Goal: Information Seeking & Learning: Find specific fact

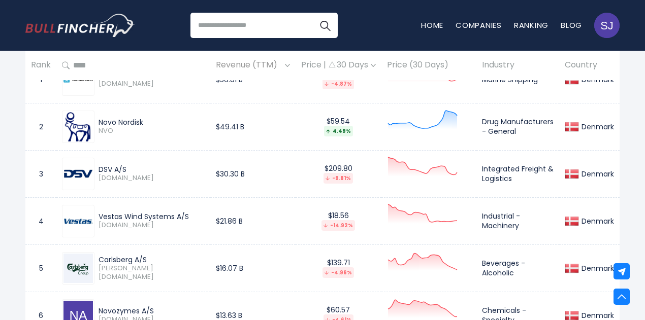
scroll to position [554, 0]
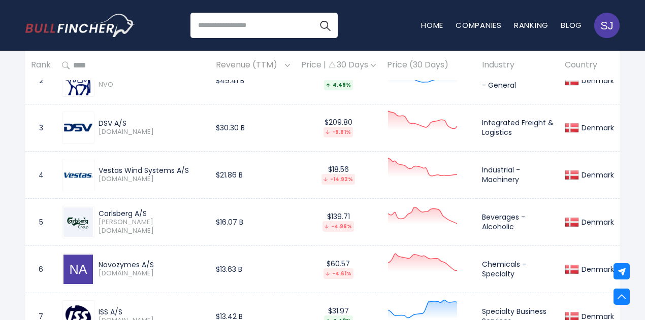
drag, startPoint x: 100, startPoint y: 221, endPoint x: 148, endPoint y: 221, distance: 48.2
click at [148, 218] on div "Carlsberg A/S" at bounding box center [151, 213] width 106 height 9
copy div "Carlsberg A/S"
drag, startPoint x: 482, startPoint y: 221, endPoint x: 522, endPoint y: 234, distance: 42.7
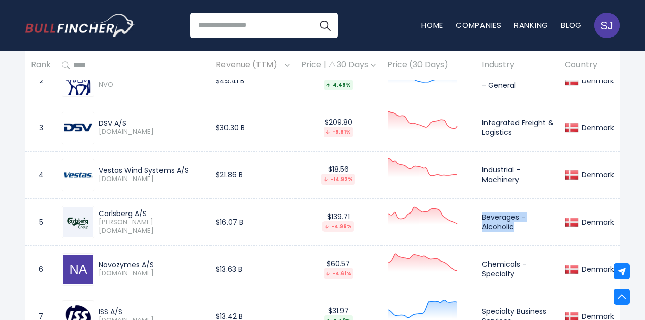
click at [522, 234] on td "Beverages - Alcoholic" at bounding box center [517, 221] width 83 height 47
copy td "Beverages - Alcoholic"
drag, startPoint x: 216, startPoint y: 223, endPoint x: 251, endPoint y: 224, distance: 35.0
click at [251, 224] on td "$16.07 B" at bounding box center [252, 221] width 85 height 47
copy td "$16.07 B"
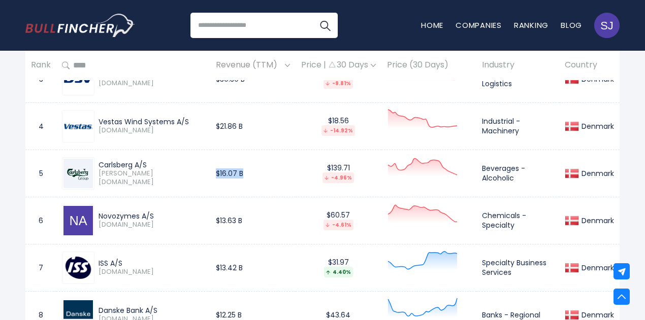
scroll to position [656, 0]
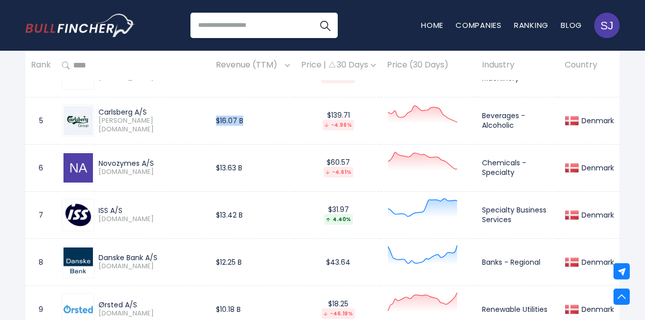
drag, startPoint x: 98, startPoint y: 166, endPoint x: 154, endPoint y: 164, distance: 55.9
click at [154, 164] on div "Novozymes A/S" at bounding box center [151, 163] width 106 height 9
copy div "Novozymes A/S"
click at [251, 169] on td "$13.63 B" at bounding box center [252, 167] width 85 height 47
drag, startPoint x: 213, startPoint y: 171, endPoint x: 247, endPoint y: 171, distance: 33.5
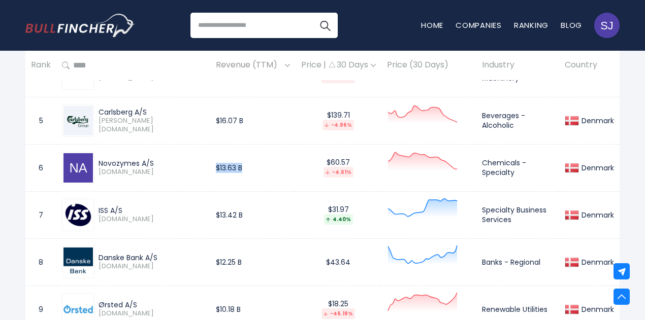
click at [247, 171] on td "$13.63 B" at bounding box center [252, 167] width 85 height 47
copy td "$13.63 B"
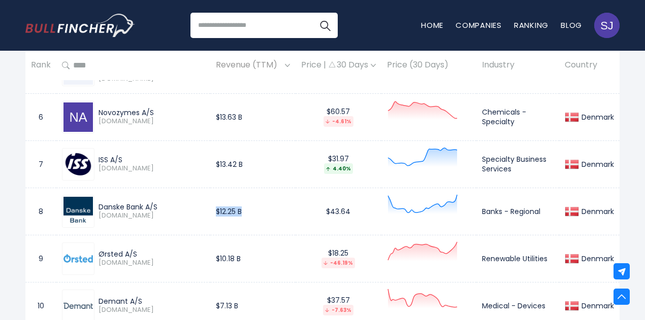
drag, startPoint x: 216, startPoint y: 215, endPoint x: 251, endPoint y: 211, distance: 35.8
click at [251, 211] on td "$12.25 B" at bounding box center [252, 211] width 85 height 47
copy td "$12.25 B"
drag, startPoint x: 481, startPoint y: 213, endPoint x: 566, endPoint y: 216, distance: 84.8
click at [566, 216] on tr "8 Danske Bank A/S DANSKE.CO $12.25 B $43.64 Banks - Regional Denmark" at bounding box center [322, 211] width 594 height 47
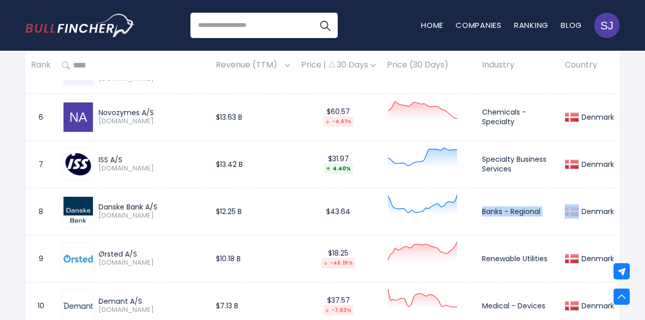
copy tr "Banks - Regional"
drag, startPoint x: 98, startPoint y: 210, endPoint x: 144, endPoint y: 209, distance: 46.2
click at [144, 209] on div "Danske Bank A/S DANSKE.CO" at bounding box center [149, 212] width 110 height 18
copy div "Danske Bank"
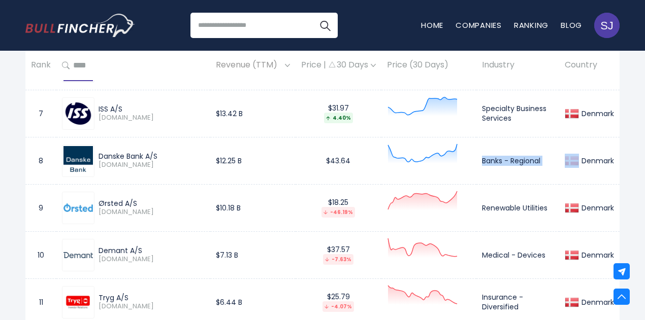
drag, startPoint x: 94, startPoint y: 206, endPoint x: 119, endPoint y: 206, distance: 25.4
click at [119, 206] on div "Ørsted A/S ORSTED.CO" at bounding box center [133, 208] width 143 height 32
click at [96, 197] on div "Ørsted A/S ORSTED.CO" at bounding box center [133, 208] width 143 height 32
drag, startPoint x: 98, startPoint y: 198, endPoint x: 138, endPoint y: 199, distance: 39.6
click at [138, 199] on div "Ørsted A/S ORSTED.CO" at bounding box center [133, 208] width 143 height 32
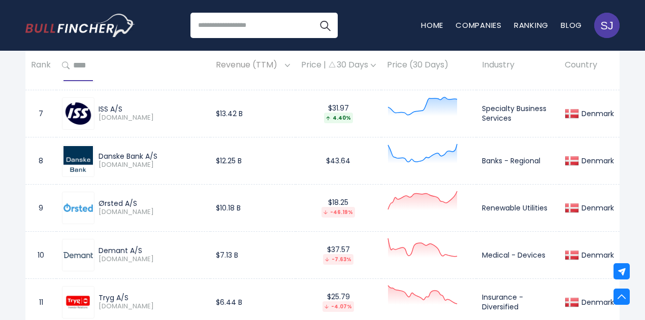
copy div "Ørsted A/S"
click at [173, 196] on div "Ørsted A/S ORSTED.CO" at bounding box center [133, 208] width 143 height 32
click at [111, 205] on div "Ørsted A/S" at bounding box center [151, 203] width 106 height 9
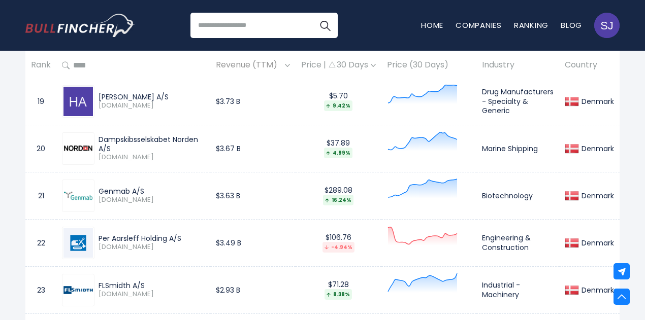
scroll to position [1275, 0]
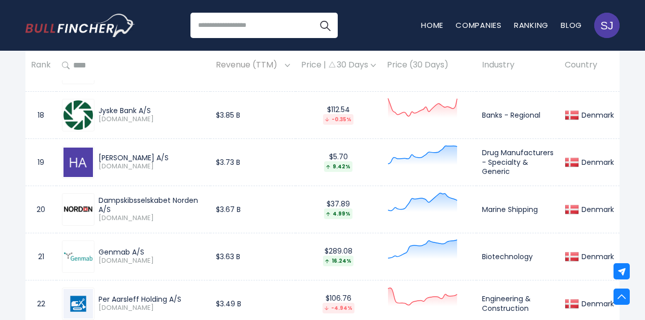
drag, startPoint x: 102, startPoint y: 110, endPoint x: 121, endPoint y: 173, distance: 66.0
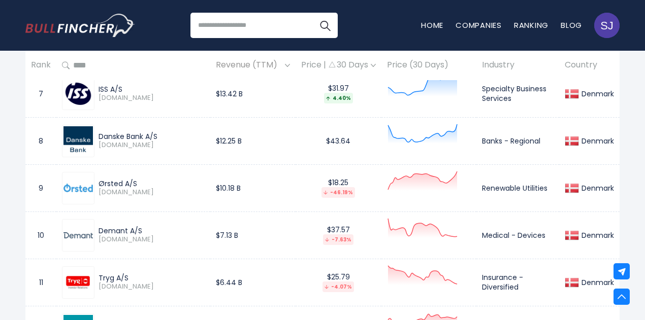
scroll to position [768, 0]
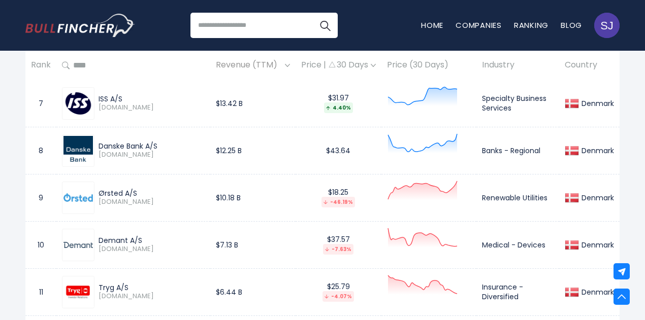
drag, startPoint x: 99, startPoint y: 194, endPoint x: 137, endPoint y: 193, distance: 37.6
click at [137, 193] on div "Ørsted A/S" at bounding box center [151, 193] width 106 height 9
drag, startPoint x: 483, startPoint y: 204, endPoint x: 548, endPoint y: 199, distance: 64.6
click at [548, 199] on td "Renewable Utilities" at bounding box center [517, 197] width 83 height 47
drag, startPoint x: 206, startPoint y: 198, endPoint x: 250, endPoint y: 198, distance: 44.7
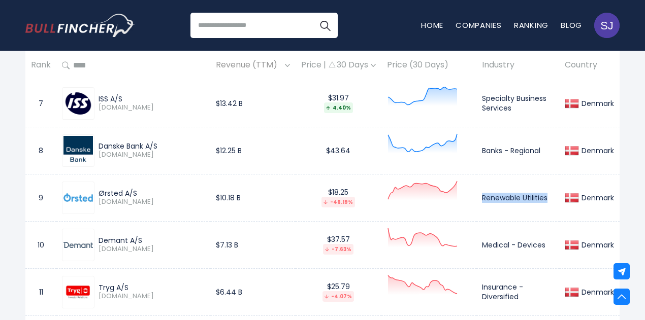
click at [250, 198] on tr "9 Ørsted A/S ORSTED.CO $10.18 B $18.25 -46.19% Renewable Utilities Denmark" at bounding box center [322, 197] width 594 height 47
click at [229, 198] on td "$10.18 B" at bounding box center [252, 197] width 85 height 47
click at [241, 198] on td "$10.18 B" at bounding box center [252, 197] width 85 height 47
drag, startPoint x: 216, startPoint y: 201, endPoint x: 242, endPoint y: 201, distance: 25.9
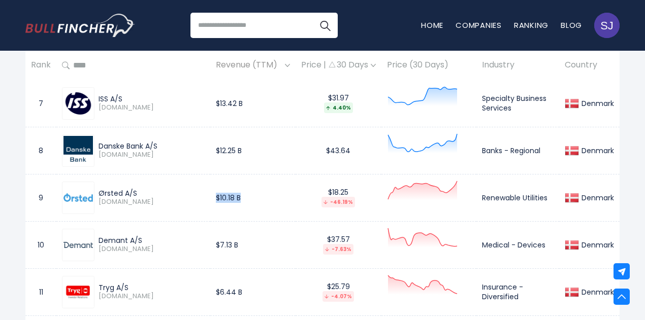
click at [242, 201] on td "$10.18 B" at bounding box center [252, 197] width 85 height 47
drag, startPoint x: 97, startPoint y: 239, endPoint x: 150, endPoint y: 239, distance: 52.3
click at [150, 239] on div "Demant A/S DEMANT.CO" at bounding box center [149, 245] width 110 height 18
drag, startPoint x: 545, startPoint y: 243, endPoint x: 484, endPoint y: 253, distance: 62.3
click at [484, 253] on td "Medical - Devices" at bounding box center [517, 244] width 83 height 47
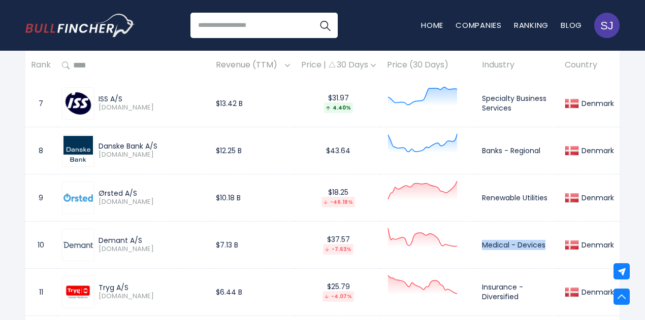
drag, startPoint x: 242, startPoint y: 245, endPoint x: 210, endPoint y: 247, distance: 32.0
click at [210, 247] on tr "10 Demant A/S DEMANT.CO $7.13 B $37.57 -7.63% Medical - Devices Denmark" at bounding box center [322, 244] width 594 height 47
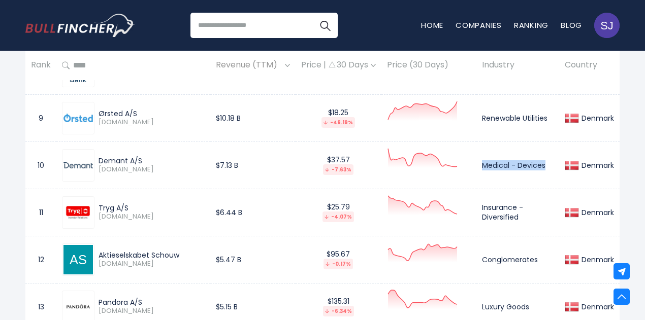
scroll to position [920, 0]
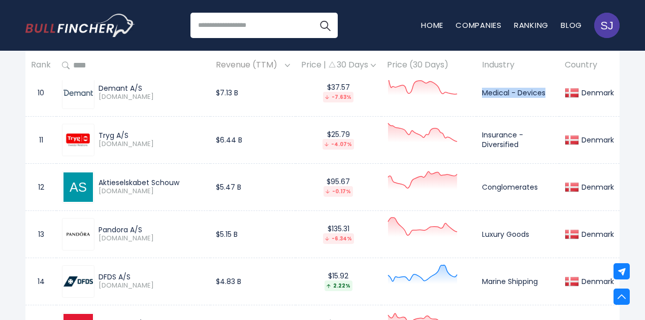
drag, startPoint x: 133, startPoint y: 138, endPoint x: 93, endPoint y: 137, distance: 40.1
click at [93, 137] on div "Tryg A/S TRYG.CO" at bounding box center [133, 140] width 143 height 32
drag, startPoint x: 250, startPoint y: 141, endPoint x: 211, endPoint y: 143, distance: 39.1
click at [211, 143] on tr "11 Tryg A/S TRYG.CO $6.44 B $25.79 -4.07% Insurance - Diversified Denmark" at bounding box center [322, 139] width 594 height 47
drag, startPoint x: 525, startPoint y: 145, endPoint x: 479, endPoint y: 135, distance: 46.9
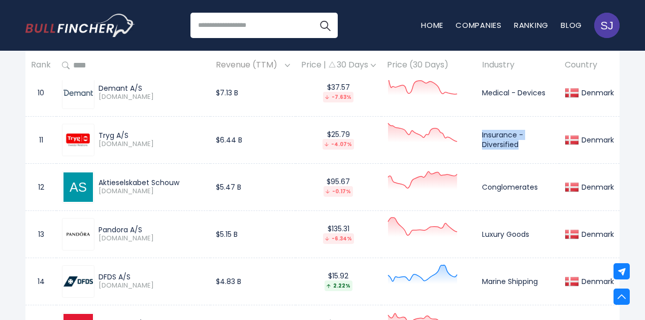
click at [479, 135] on td "Insurance - Diversified" at bounding box center [517, 139] width 83 height 47
drag, startPoint x: 97, startPoint y: 182, endPoint x: 179, endPoint y: 183, distance: 81.2
click at [179, 183] on div "Aktieselskabet Schouw SCHO.CO" at bounding box center [149, 187] width 110 height 18
drag, startPoint x: 256, startPoint y: 190, endPoint x: 210, endPoint y: 190, distance: 46.2
click at [210, 190] on tr "12 Aktieselskabet Schouw SCHO.CO $5.47 B $95.67 -0.17% Conglomerates Denmark" at bounding box center [322, 186] width 594 height 47
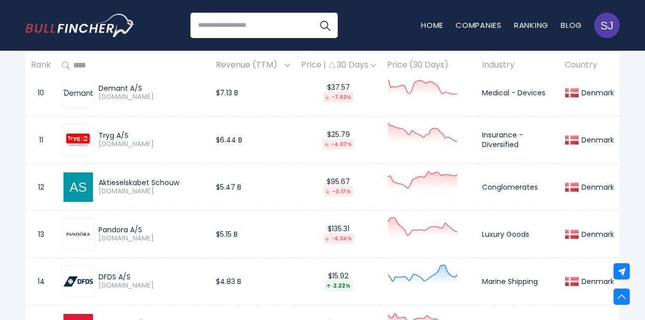
click at [530, 188] on td "Conglomerates" at bounding box center [517, 186] width 83 height 47
drag, startPoint x: 97, startPoint y: 230, endPoint x: 144, endPoint y: 231, distance: 46.7
click at [144, 231] on div "Pandora A/S PNDORA.CO" at bounding box center [149, 234] width 110 height 18
click at [515, 237] on td "Luxury Goods" at bounding box center [517, 234] width 83 height 47
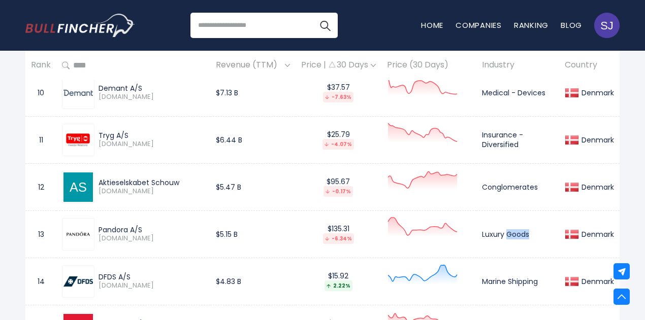
click at [515, 237] on td "Luxury Goods" at bounding box center [517, 234] width 83 height 47
drag, startPoint x: 259, startPoint y: 236, endPoint x: 218, endPoint y: 237, distance: 40.6
click at [218, 237] on td "$5.15 B" at bounding box center [252, 234] width 85 height 47
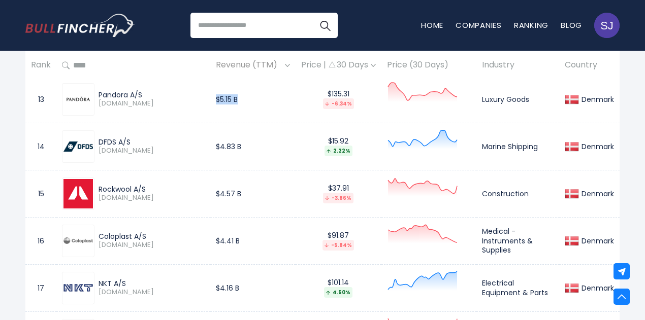
scroll to position [1072, 0]
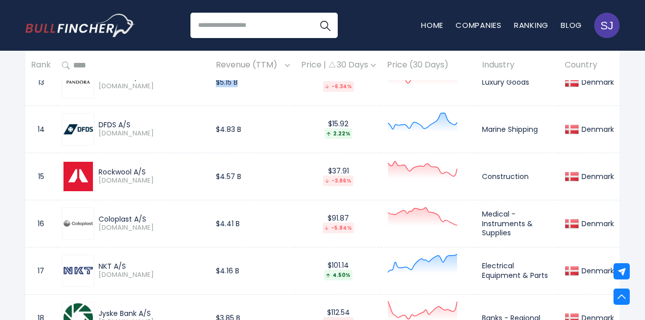
drag, startPoint x: 134, startPoint y: 125, endPoint x: 97, endPoint y: 128, distance: 36.7
click at [97, 128] on div "DFDS A/S DFDS.CO" at bounding box center [149, 129] width 110 height 18
drag, startPoint x: 251, startPoint y: 131, endPoint x: 206, endPoint y: 131, distance: 45.2
click at [206, 131] on tr "14 DFDS A/S DFDS.CO $4.83 B $15.92 2.22% Marine Shipping Denmark" at bounding box center [322, 129] width 594 height 47
drag, startPoint x: 484, startPoint y: 129, endPoint x: 547, endPoint y: 129, distance: 62.9
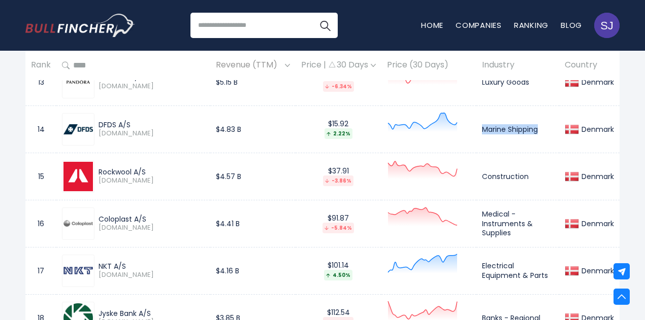
click at [547, 129] on td "Marine Shipping" at bounding box center [517, 129] width 83 height 47
click at [143, 171] on div "Rockwool A/S" at bounding box center [151, 172] width 106 height 9
drag, startPoint x: 138, startPoint y: 171, endPoint x: 99, endPoint y: 171, distance: 38.6
click at [99, 171] on div "Rockwool A/S" at bounding box center [151, 172] width 106 height 9
drag, startPoint x: 253, startPoint y: 177, endPoint x: 217, endPoint y: 177, distance: 36.0
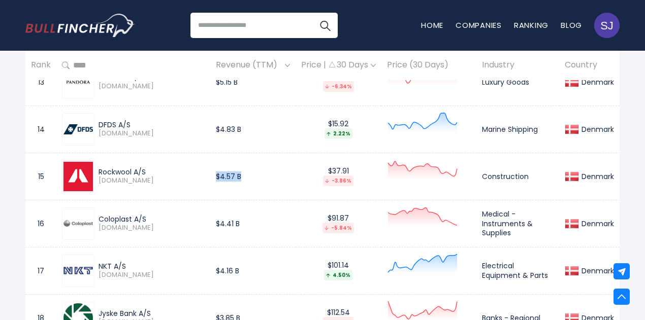
click at [217, 177] on td "$4.57 B" at bounding box center [252, 176] width 85 height 47
click at [485, 175] on td "Construction" at bounding box center [517, 176] width 83 height 47
drag, startPoint x: 98, startPoint y: 220, endPoint x: 182, endPoint y: 221, distance: 83.3
click at [182, 221] on div "Coloplast A/S" at bounding box center [151, 219] width 106 height 9
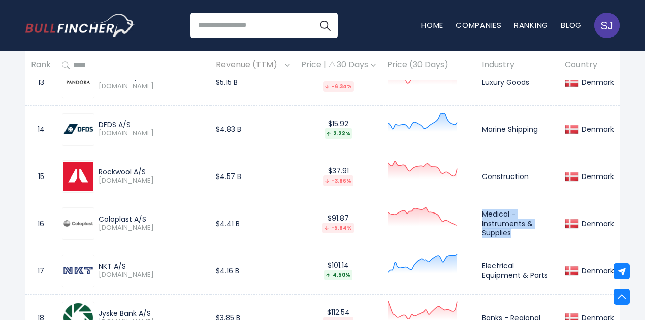
drag, startPoint x: 484, startPoint y: 214, endPoint x: 513, endPoint y: 235, distance: 35.6
click at [513, 235] on td "Medical - Instruments & Supplies" at bounding box center [517, 223] width 83 height 47
drag, startPoint x: 252, startPoint y: 220, endPoint x: 217, endPoint y: 223, distance: 34.7
click at [217, 223] on td "$4.41 B" at bounding box center [252, 223] width 85 height 47
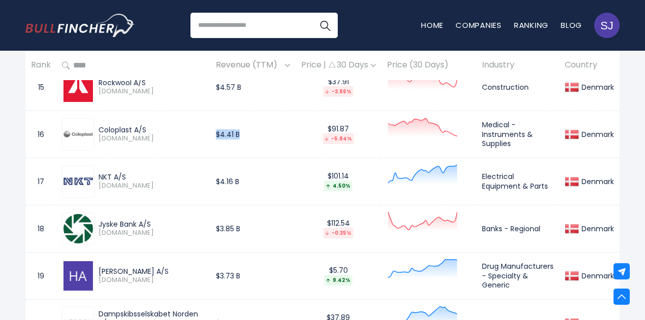
scroll to position [1174, 0]
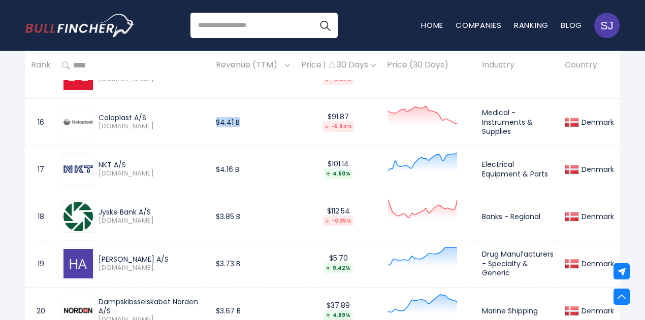
drag, startPoint x: 99, startPoint y: 166, endPoint x: 125, endPoint y: 166, distance: 25.9
click at [125, 166] on div "NKT A/S" at bounding box center [151, 164] width 106 height 9
drag, startPoint x: 217, startPoint y: 174, endPoint x: 247, endPoint y: 168, distance: 30.1
click at [247, 168] on td "$4.16 B" at bounding box center [252, 169] width 85 height 47
drag, startPoint x: 482, startPoint y: 165, endPoint x: 571, endPoint y: 179, distance: 90.0
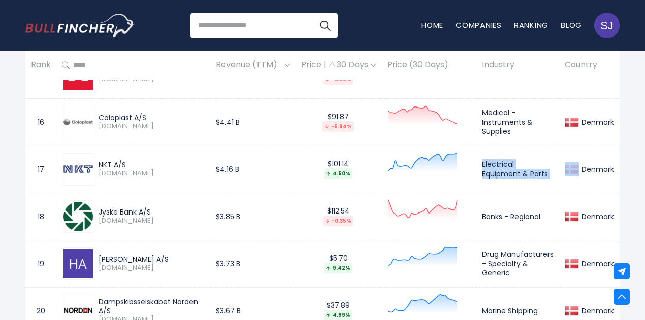
click at [571, 179] on tr "17 NKT A/S NKT.CO $4.16 B $101.14 4.50% Electrical Equipment & Parts Denmark" at bounding box center [322, 169] width 594 height 47
click at [115, 257] on div "H. Lundbeck A/S" at bounding box center [151, 259] width 106 height 9
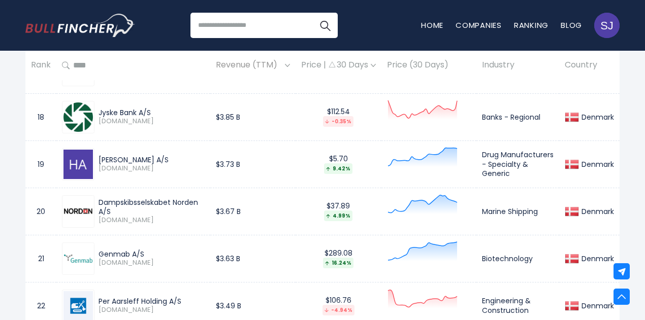
scroll to position [1275, 0]
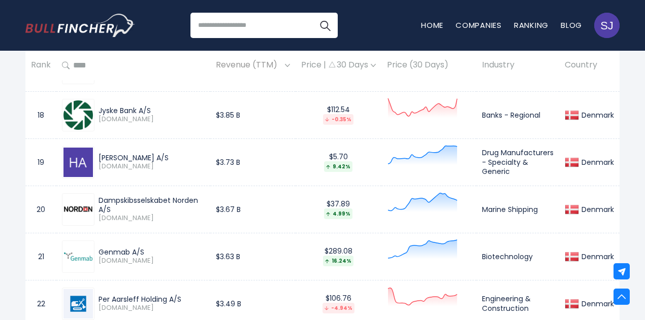
click at [119, 198] on div "Dampskibsselskabet Norden A/S" at bounding box center [151, 205] width 106 height 18
drag, startPoint x: 243, startPoint y: 209, endPoint x: 217, endPoint y: 210, distance: 25.4
click at [217, 210] on td "$3.67 B" at bounding box center [252, 209] width 85 height 47
drag, startPoint x: 99, startPoint y: 202, endPoint x: 207, endPoint y: 202, distance: 107.6
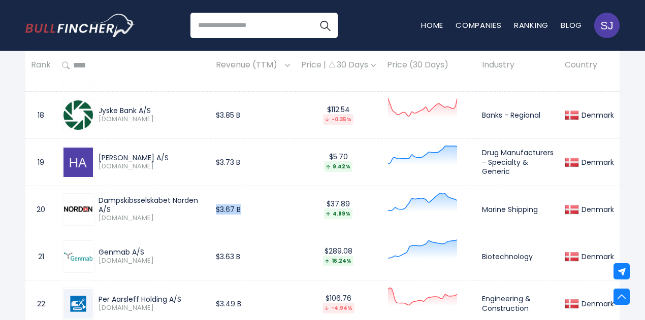
click at [207, 202] on td "Dampskibsselskabet Norden A/S DNORD.CO" at bounding box center [133, 209] width 154 height 47
drag, startPoint x: 217, startPoint y: 208, endPoint x: 246, endPoint y: 209, distance: 28.4
click at [246, 209] on td "$3.67 B" at bounding box center [252, 209] width 85 height 47
drag, startPoint x: 514, startPoint y: 211, endPoint x: 541, endPoint y: 211, distance: 27.4
click at [541, 211] on td "Marine Shipping" at bounding box center [517, 209] width 83 height 47
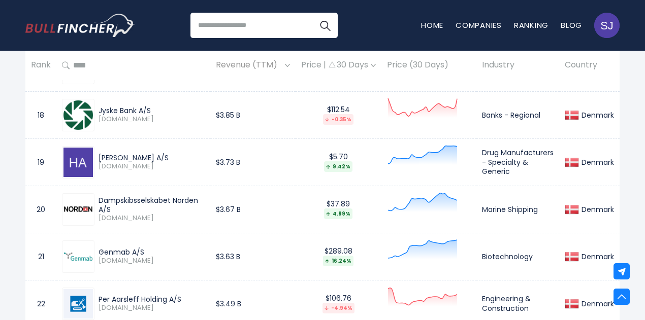
drag, startPoint x: 100, startPoint y: 158, endPoint x: 160, endPoint y: 156, distance: 60.4
click at [160, 156] on div "H. Lundbeck A/S" at bounding box center [151, 157] width 106 height 9
drag, startPoint x: 498, startPoint y: 161, endPoint x: 475, endPoint y: 150, distance: 25.4
click at [475, 150] on tr "19 H. Lundbeck A/S HLUN-A.CO $3.73 B $5.70 9.42% Drug Manufacturers - Specialty…" at bounding box center [322, 162] width 594 height 47
drag, startPoint x: 262, startPoint y: 160, endPoint x: 219, endPoint y: 160, distance: 43.2
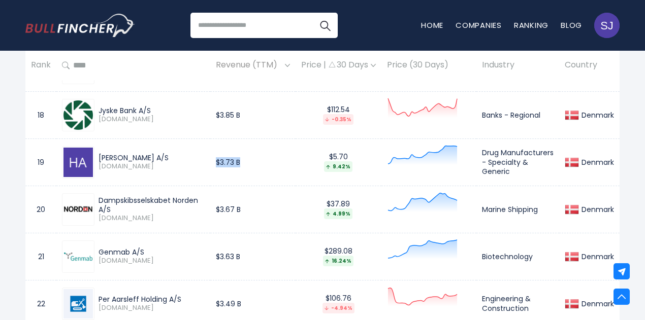
click at [219, 160] on td "$3.73 B" at bounding box center [252, 162] width 85 height 47
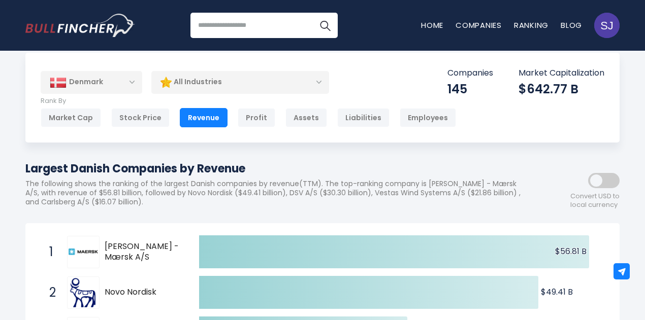
scroll to position [0, 0]
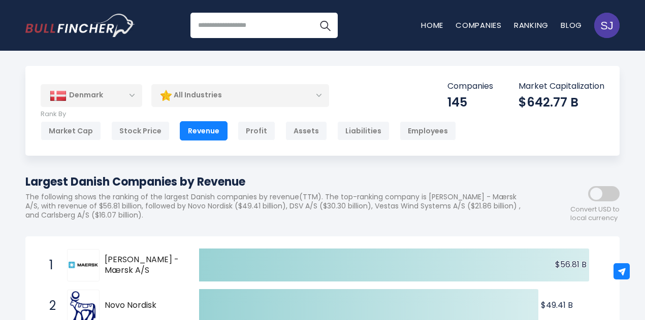
drag, startPoint x: 25, startPoint y: 181, endPoint x: 248, endPoint y: 186, distance: 223.4
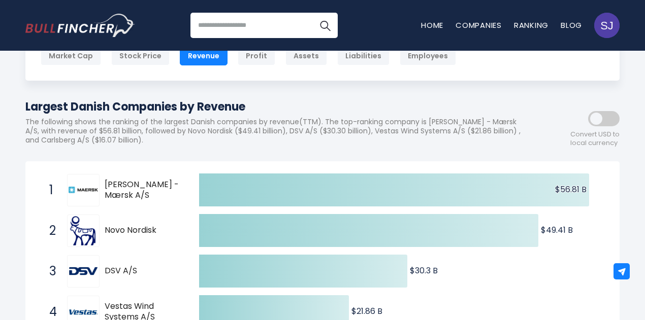
scroll to position [102, 0]
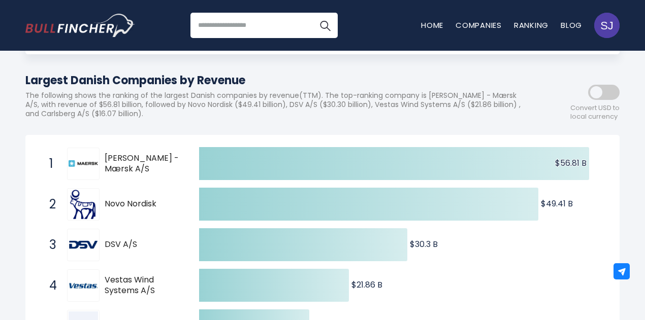
click at [644, 18] on header "Recent searches Trending searches Apple Overview" at bounding box center [322, 25] width 645 height 51
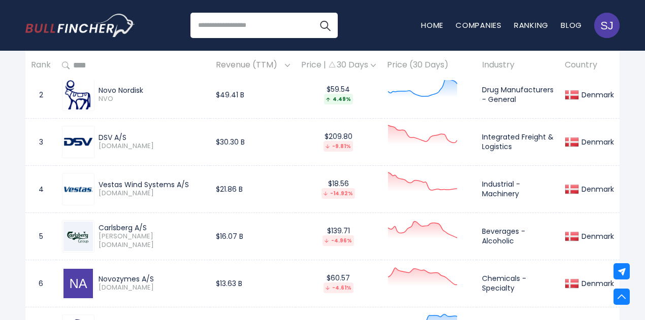
scroll to position [445, 0]
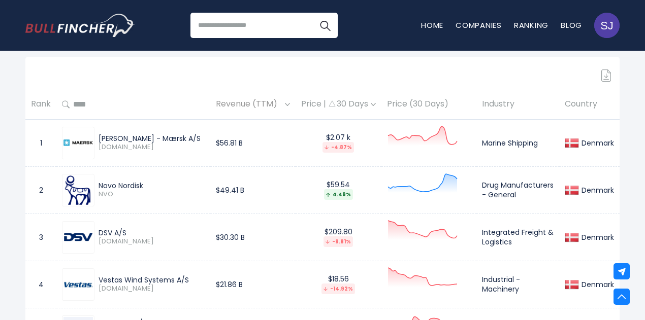
click at [607, 78] on img at bounding box center [606, 76] width 10 height 12
drag, startPoint x: 485, startPoint y: 146, endPoint x: 540, endPoint y: 146, distance: 55.3
click at [540, 146] on td "Marine Shipping" at bounding box center [517, 142] width 83 height 47
drag, startPoint x: 492, startPoint y: 190, endPoint x: 555, endPoint y: 190, distance: 62.9
click at [555, 190] on tr "2 Novo Nordisk NVO $49.41 B $59.54 4.49% Drug Manufacturers - General Denmark" at bounding box center [322, 190] width 594 height 47
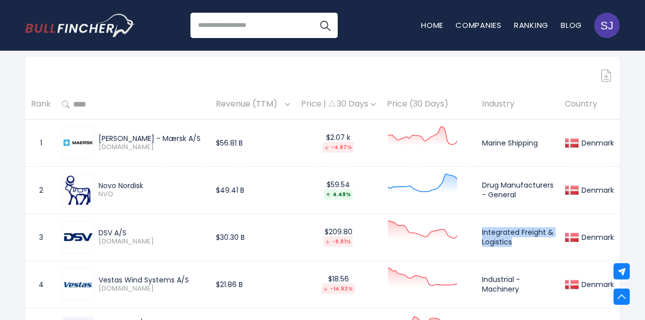
drag, startPoint x: 482, startPoint y: 236, endPoint x: 554, endPoint y: 249, distance: 73.4
click at [554, 249] on td "Integrated Freight & Logistics" at bounding box center [517, 237] width 83 height 47
click at [513, 248] on td "Integrated Freight & Logistics" at bounding box center [517, 237] width 83 height 47
drag, startPoint x: 513, startPoint y: 248, endPoint x: 481, endPoint y: 236, distance: 34.5
click at [481, 236] on td "Integrated Freight & Logistics" at bounding box center [517, 237] width 83 height 47
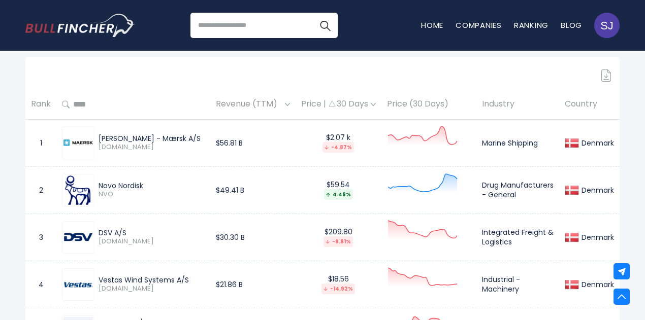
drag, startPoint x: 100, startPoint y: 142, endPoint x: 179, endPoint y: 139, distance: 78.7
click at [179, 139] on div "A.P. Møller - Mærsk A/S" at bounding box center [151, 138] width 106 height 9
drag, startPoint x: 479, startPoint y: 146, endPoint x: 548, endPoint y: 144, distance: 69.1
click at [548, 144] on td "Marine Shipping" at bounding box center [517, 142] width 83 height 47
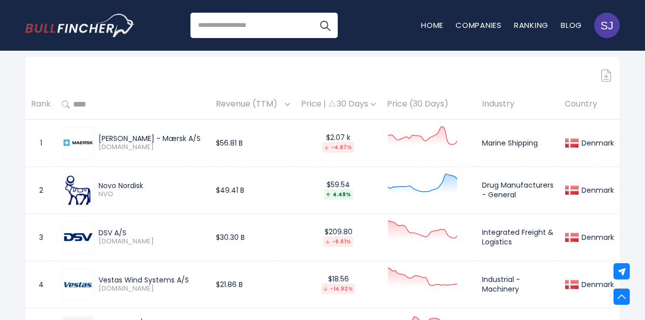
click at [277, 174] on td "$49.41 B" at bounding box center [252, 190] width 85 height 47
drag, startPoint x: 482, startPoint y: 190, endPoint x: 523, endPoint y: 204, distance: 42.7
click at [523, 204] on td "Drug Manufacturers - General" at bounding box center [517, 190] width 83 height 47
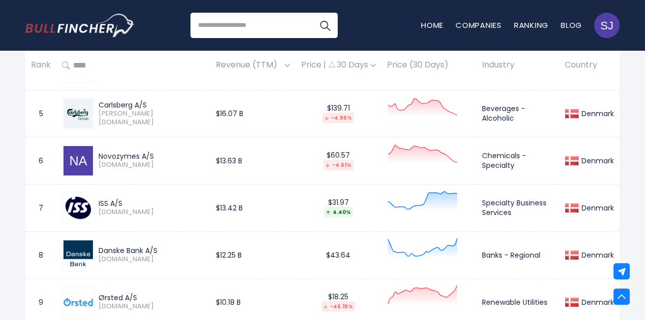
scroll to position [698, 0]
